Goal: Navigation & Orientation: Find specific page/section

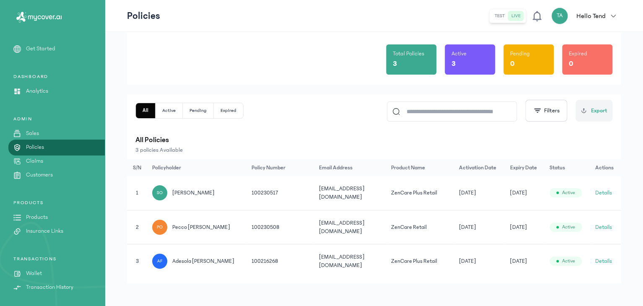
scroll to position [54, 0]
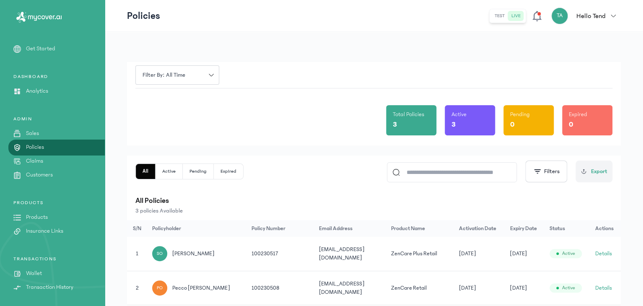
click at [63, 275] on link "Wallet" at bounding box center [52, 273] width 105 height 9
